Goal: Find specific page/section: Find specific page/section

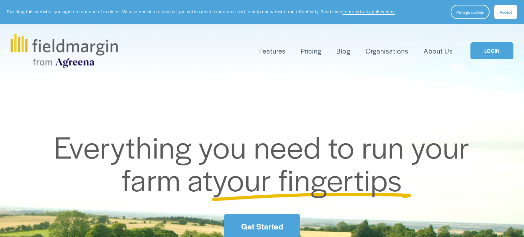
click at [488, 46] on link "LOGIN" at bounding box center [491, 50] width 43 height 17
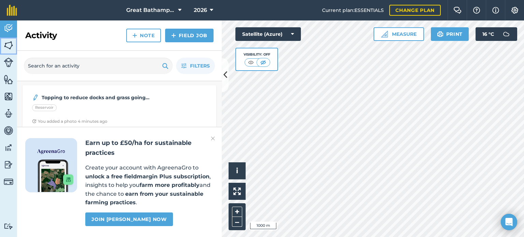
click at [9, 46] on img at bounding box center [9, 45] width 10 height 10
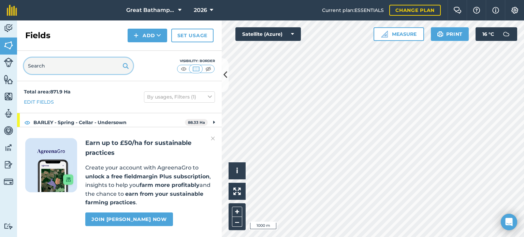
click at [62, 63] on input "text" at bounding box center [78, 66] width 109 height 16
type input "2638"
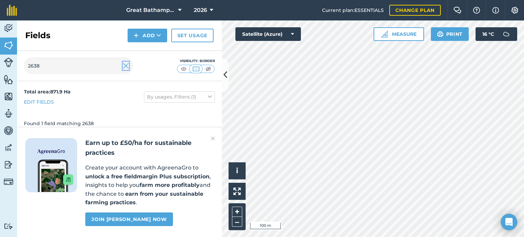
click at [126, 65] on img at bounding box center [126, 66] width 6 height 8
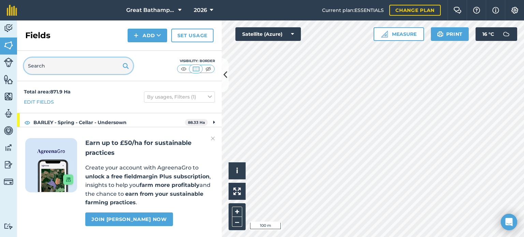
click at [58, 68] on input "text" at bounding box center [78, 66] width 109 height 16
type input "church"
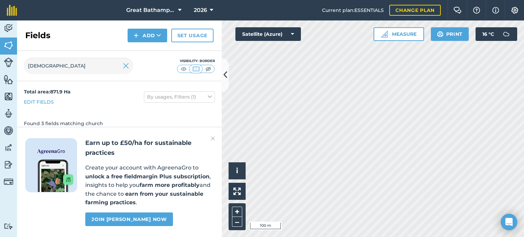
click at [214, 140] on img at bounding box center [213, 138] width 4 height 8
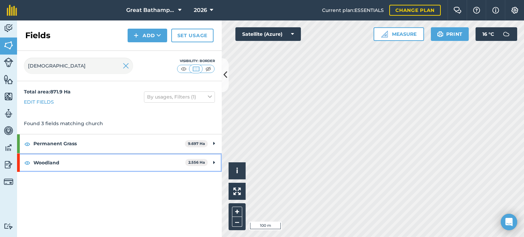
click at [159, 166] on strong "Woodland" at bounding box center [109, 162] width 152 height 18
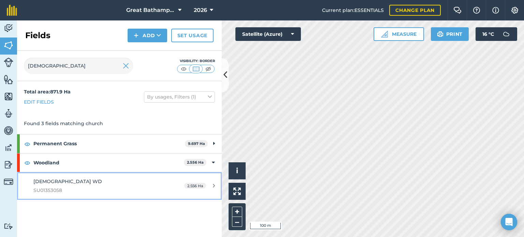
click at [162, 181] on link "Church WD SU01353058 2.556 Ha" at bounding box center [119, 186] width 205 height 28
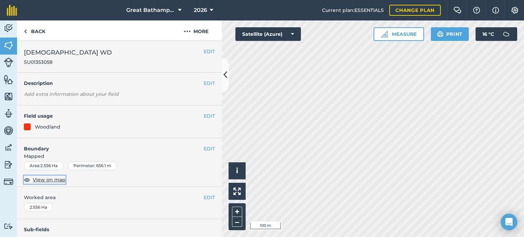
click at [57, 181] on span "View on map" at bounding box center [49, 179] width 33 height 7
click at [30, 30] on link "Back" at bounding box center [34, 30] width 35 height 20
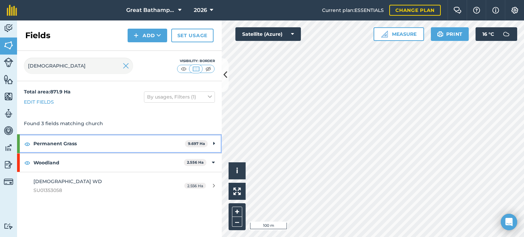
click at [96, 144] on strong "Permanent Grass" at bounding box center [108, 143] width 151 height 18
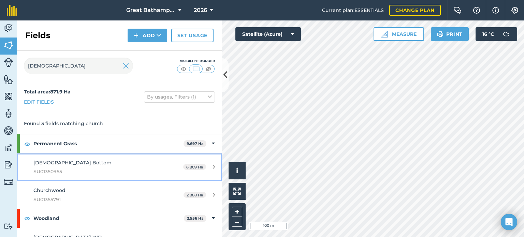
click at [89, 166] on div "Church Bottom SU01350955" at bounding box center [97, 167] width 128 height 17
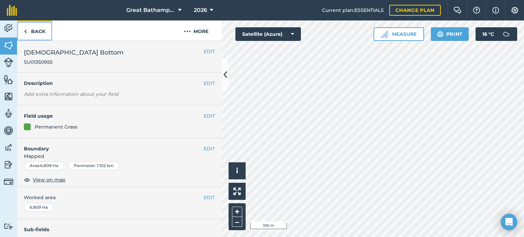
click at [38, 33] on link "Back" at bounding box center [34, 30] width 35 height 20
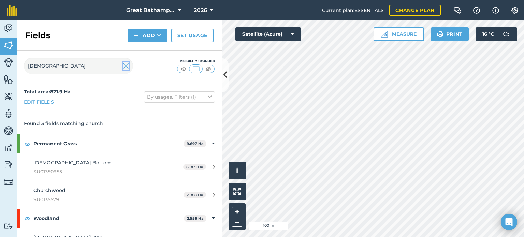
drag, startPoint x: 128, startPoint y: 66, endPoint x: 88, endPoint y: 61, distance: 40.5
click at [128, 66] on img at bounding box center [126, 66] width 6 height 8
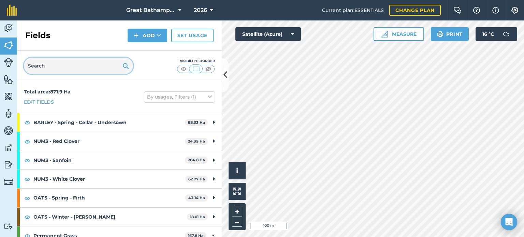
click at [79, 62] on input "text" at bounding box center [78, 66] width 109 height 16
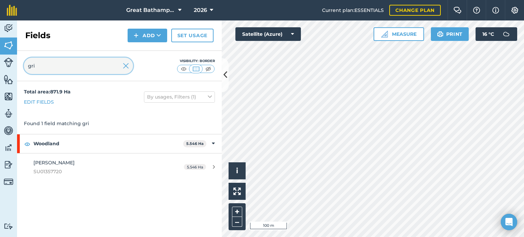
type input "gri"
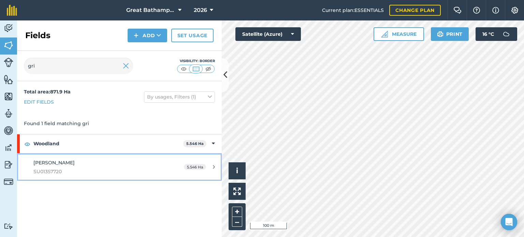
click at [47, 162] on span "Grimms WD" at bounding box center [53, 163] width 41 height 6
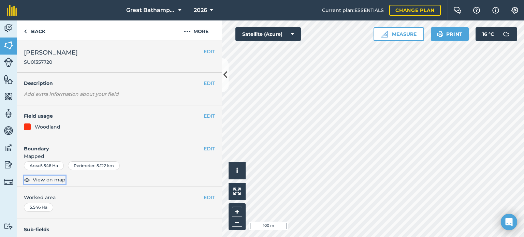
click at [55, 177] on span "View on map" at bounding box center [49, 179] width 33 height 7
click at [44, 29] on link "Back" at bounding box center [34, 30] width 35 height 20
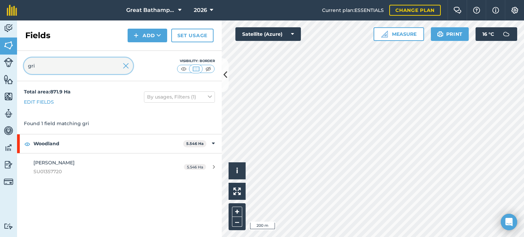
drag, startPoint x: 47, startPoint y: 69, endPoint x: 26, endPoint y: 63, distance: 21.7
click at [26, 63] on input "gri" at bounding box center [78, 66] width 109 height 16
type input "sta"
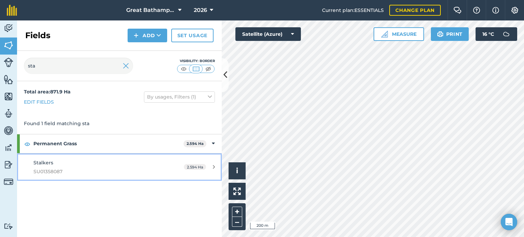
click at [53, 168] on span "SU01358087" at bounding box center [97, 171] width 128 height 7
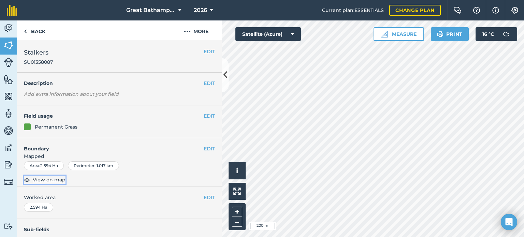
click at [50, 181] on span "View on map" at bounding box center [49, 179] width 33 height 7
click at [42, 33] on link "Back" at bounding box center [34, 30] width 35 height 20
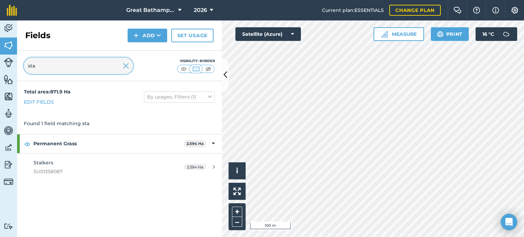
drag, startPoint x: 95, startPoint y: 68, endPoint x: 22, endPoint y: 61, distance: 73.3
click at [22, 61] on div "sta Visibility: Border" at bounding box center [119, 66] width 205 height 30
type input "7244"
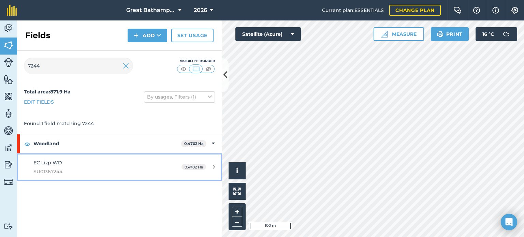
click at [82, 165] on div "EC Lizp WD SU01367244" at bounding box center [97, 167] width 128 height 17
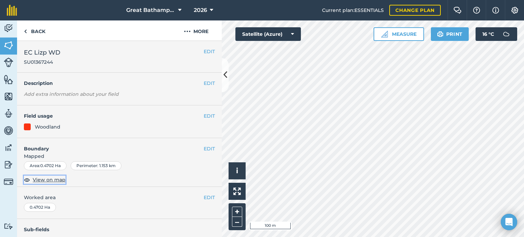
click at [48, 180] on span "View on map" at bounding box center [49, 179] width 33 height 7
click at [43, 31] on link "Back" at bounding box center [34, 30] width 35 height 20
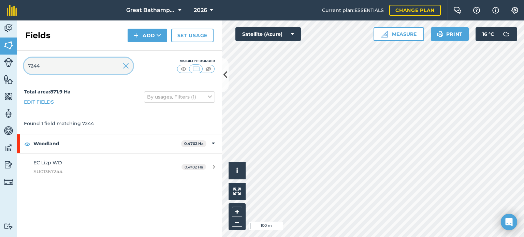
drag, startPoint x: 56, startPoint y: 64, endPoint x: 4, endPoint y: 63, distance: 51.1
click at [4, 63] on div "Activity Fields Livestock Features Maps Team Vehicles Data Reporting Billing Tu…" at bounding box center [262, 128] width 524 height 216
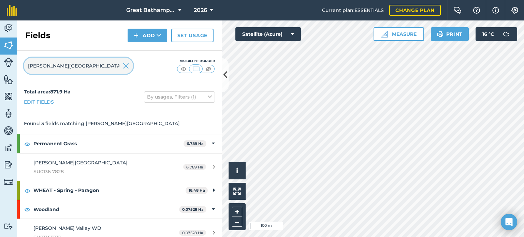
type input "brooks valley"
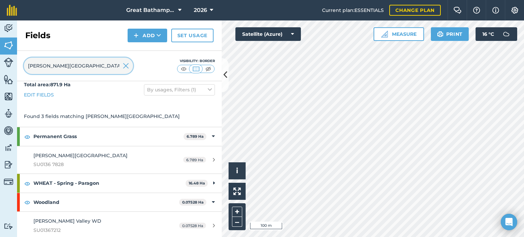
scroll to position [9, 0]
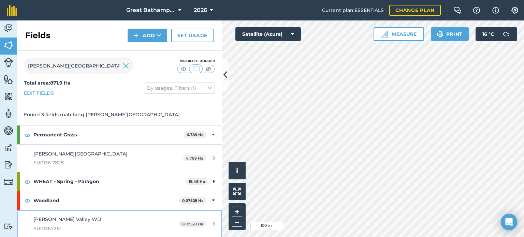
click at [88, 220] on div "Brooks Valley WD SU01367212" at bounding box center [97, 223] width 128 height 17
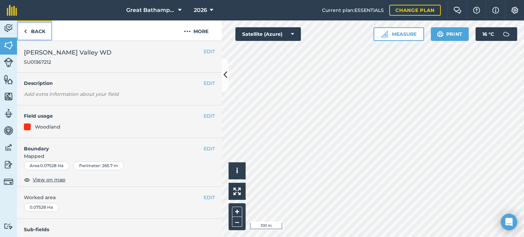
click at [34, 33] on link "Back" at bounding box center [34, 30] width 35 height 20
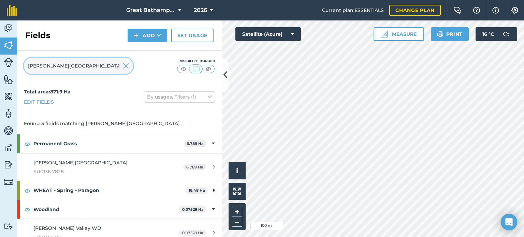
drag, startPoint x: 82, startPoint y: 73, endPoint x: 24, endPoint y: 61, distance: 59.8
click at [24, 61] on div "brooks valley" at bounding box center [78, 66] width 109 height 16
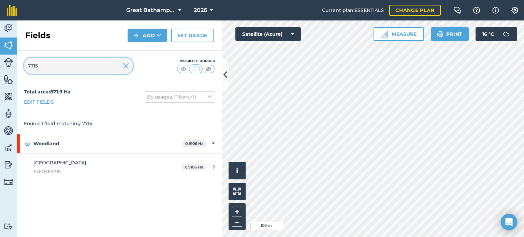
type input "7715"
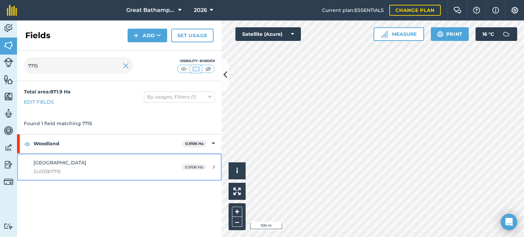
click at [45, 162] on span "Brook Valley WD" at bounding box center [59, 163] width 53 height 6
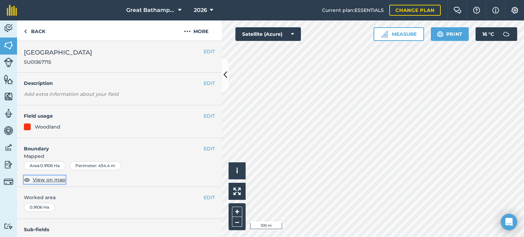
click at [40, 178] on span "View on map" at bounding box center [49, 179] width 33 height 7
click at [33, 28] on link "Back" at bounding box center [34, 30] width 35 height 20
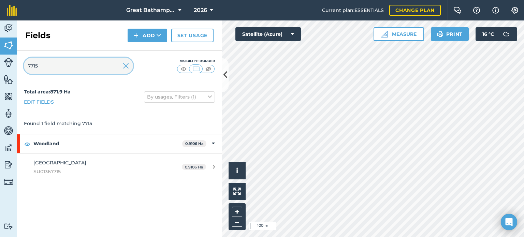
click at [47, 65] on input "7715" at bounding box center [78, 66] width 109 height 16
type input "721"
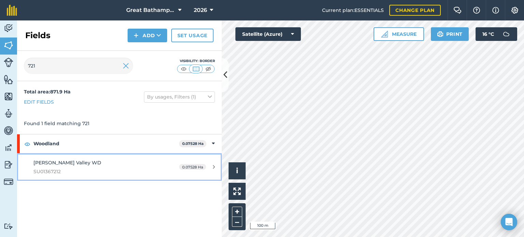
click at [43, 164] on span "Brooks Valley WD" at bounding box center [67, 163] width 68 height 6
